Goal: Task Accomplishment & Management: Manage account settings

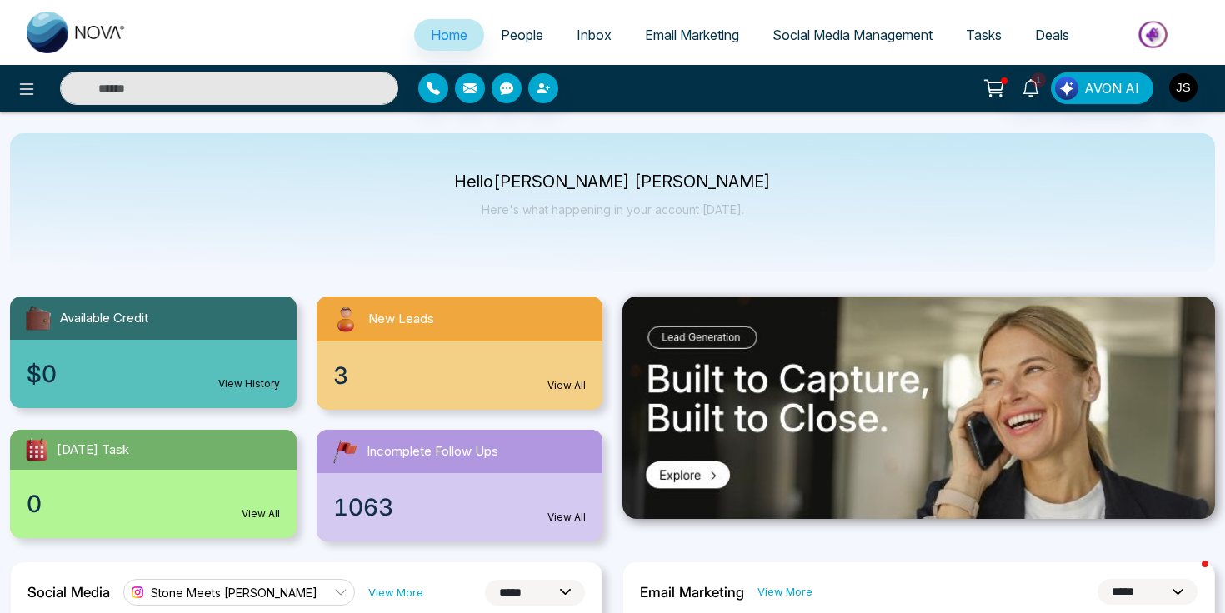
select select "*"
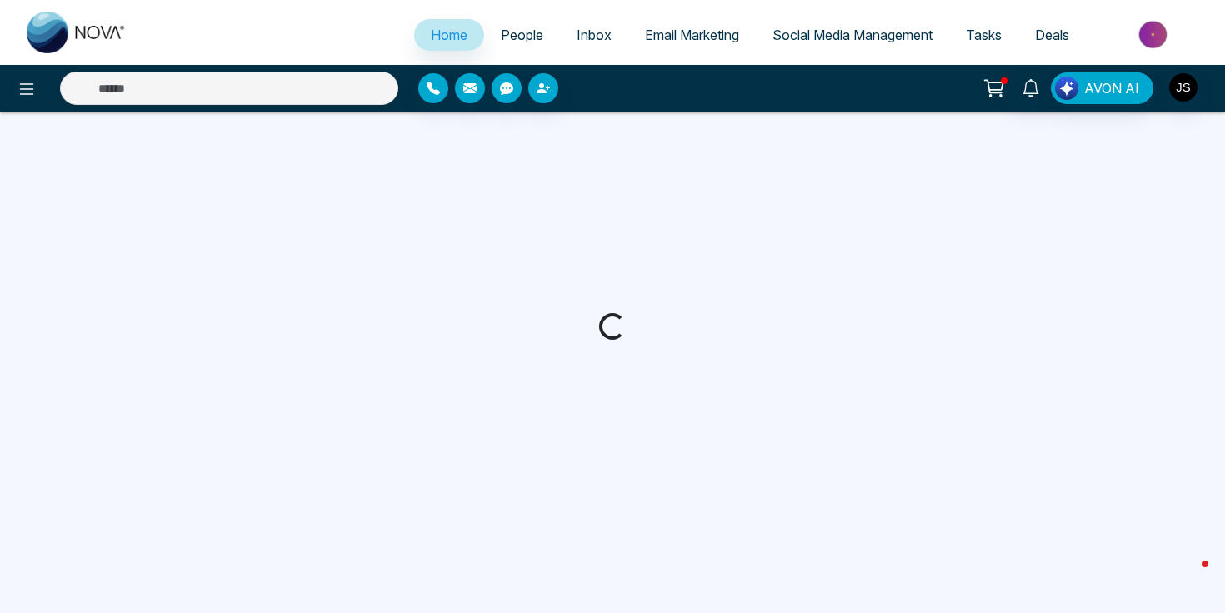
select select "*"
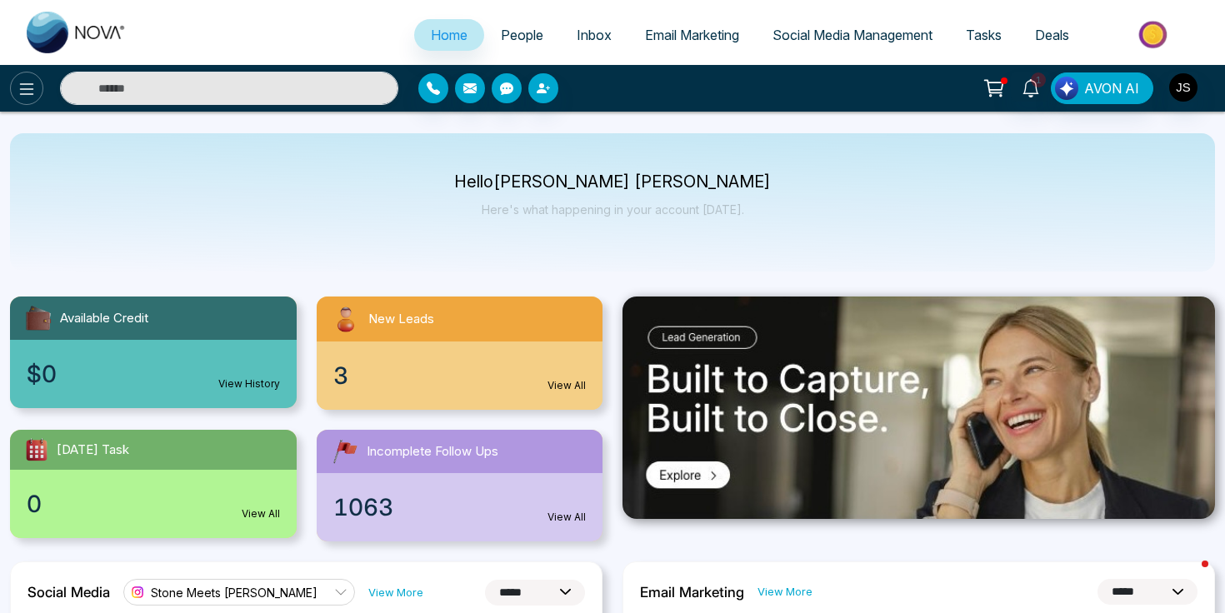
click at [22, 85] on icon at bounding box center [27, 89] width 20 height 20
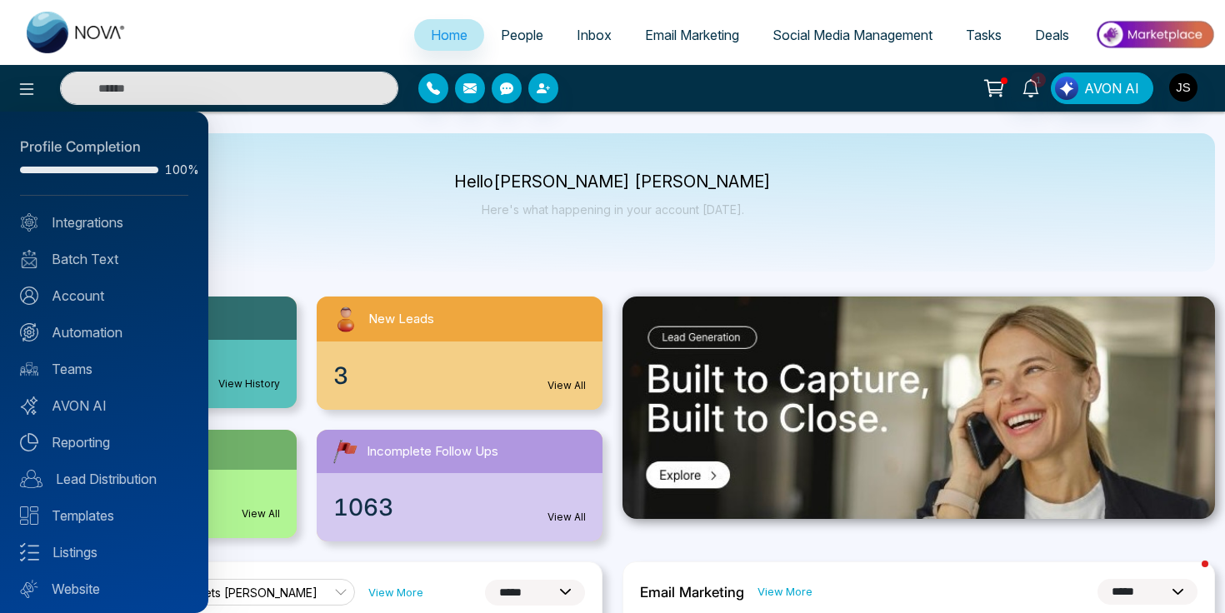
click at [382, 239] on div at bounding box center [612, 306] width 1225 height 613
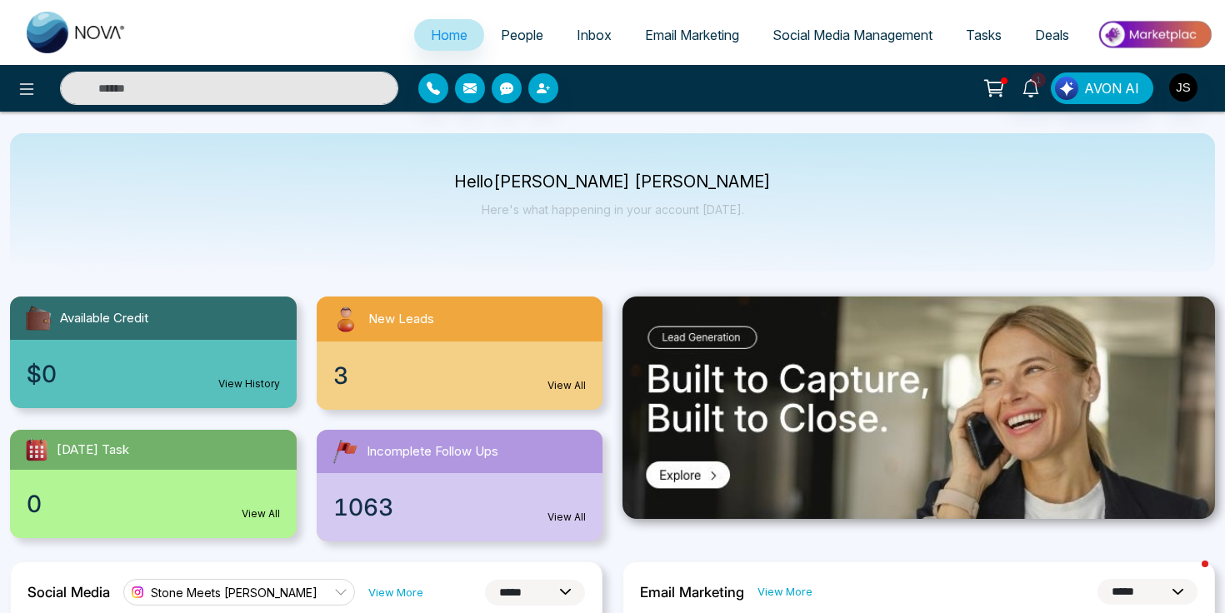
click at [954, 253] on div "Hello Jackson Stone Here's what happening in your account today." at bounding box center [612, 202] width 1205 height 138
